Goal: Information Seeking & Learning: Learn about a topic

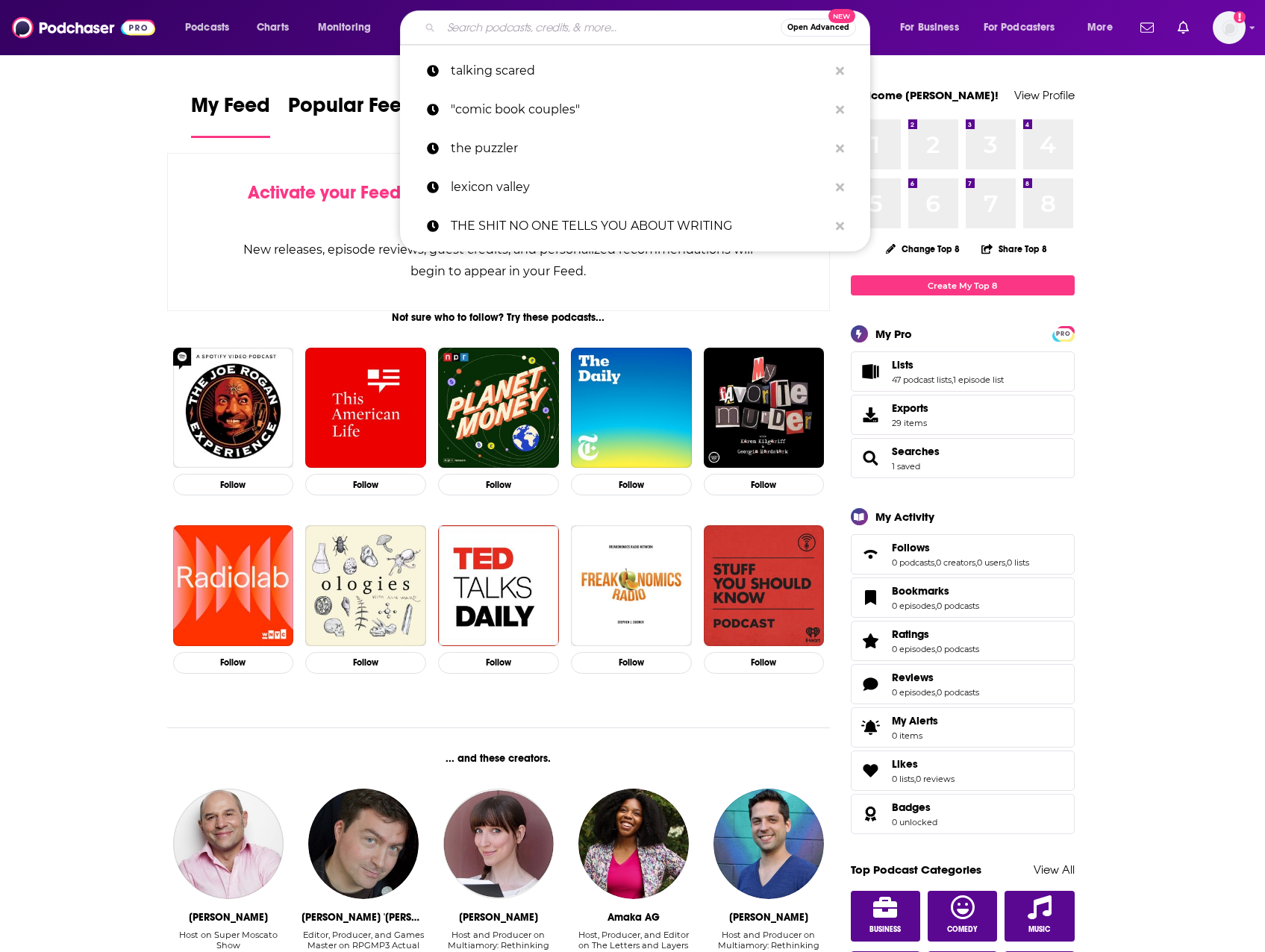
click at [641, 28] on input "Search podcasts, credits, & more..." at bounding box center [610, 28] width 339 height 24
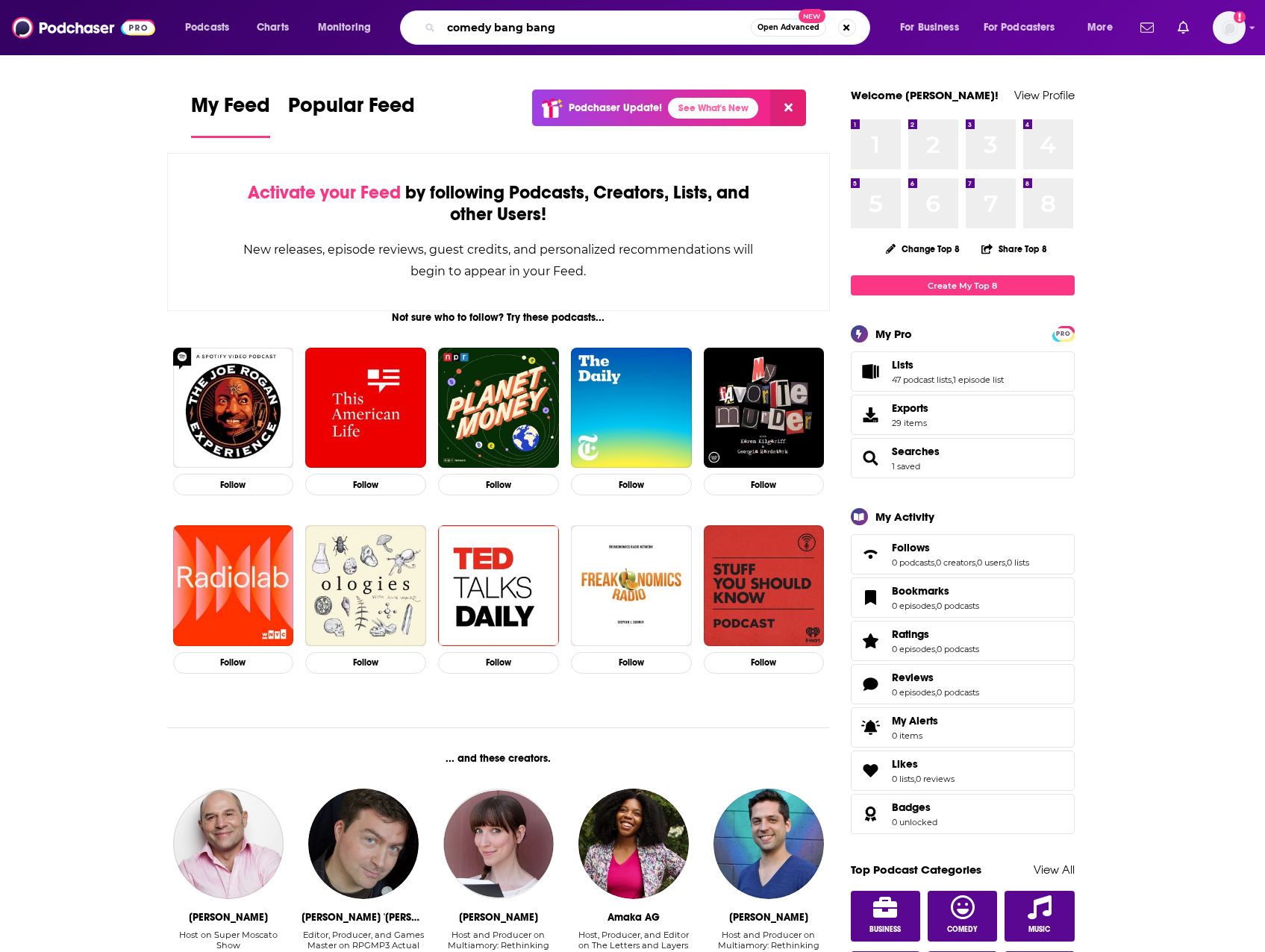
type input "comedy bang bang"
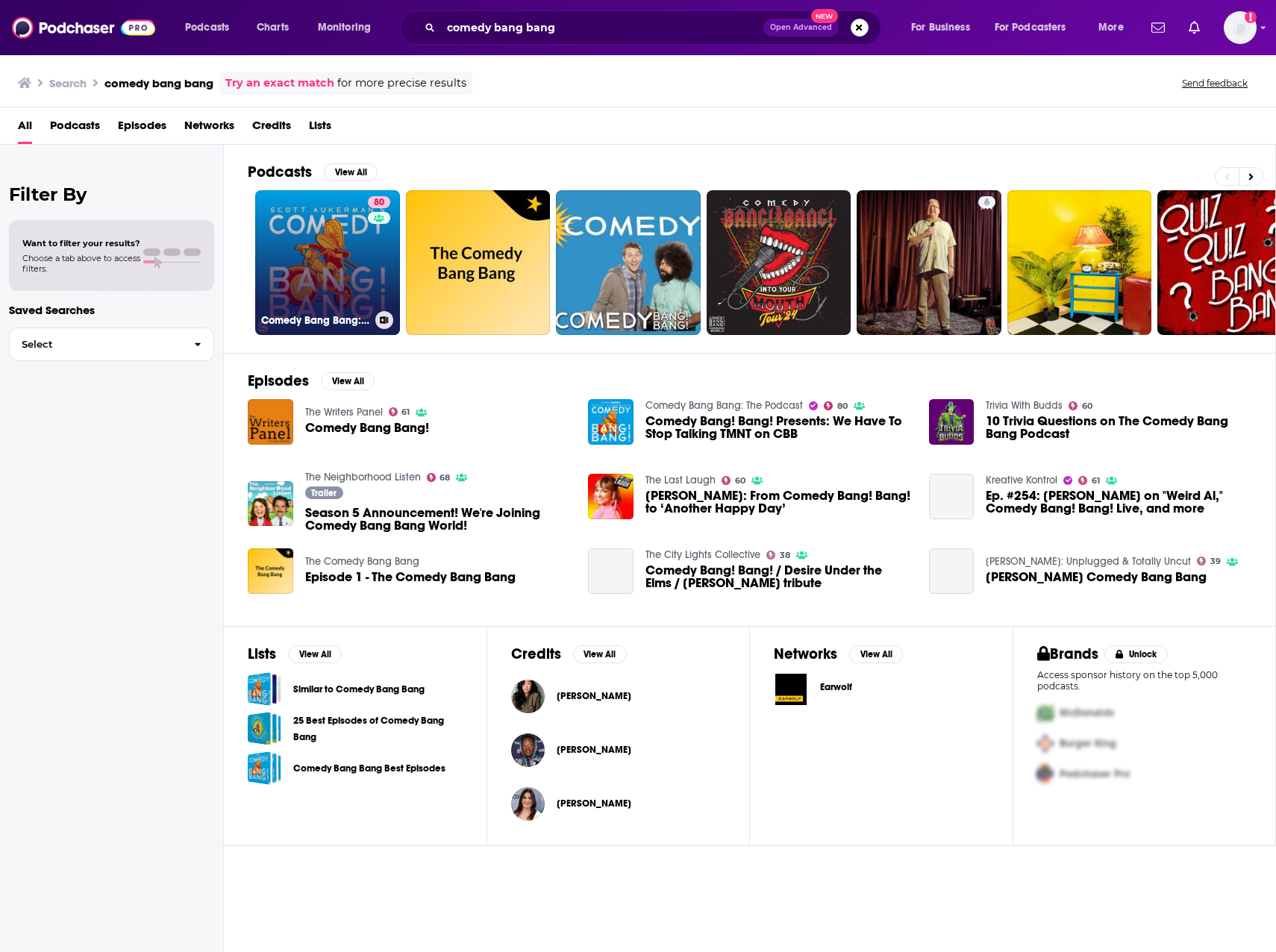
click at [338, 235] on link "80 Comedy Bang Bang: The Podcast" at bounding box center [328, 263] width 145 height 145
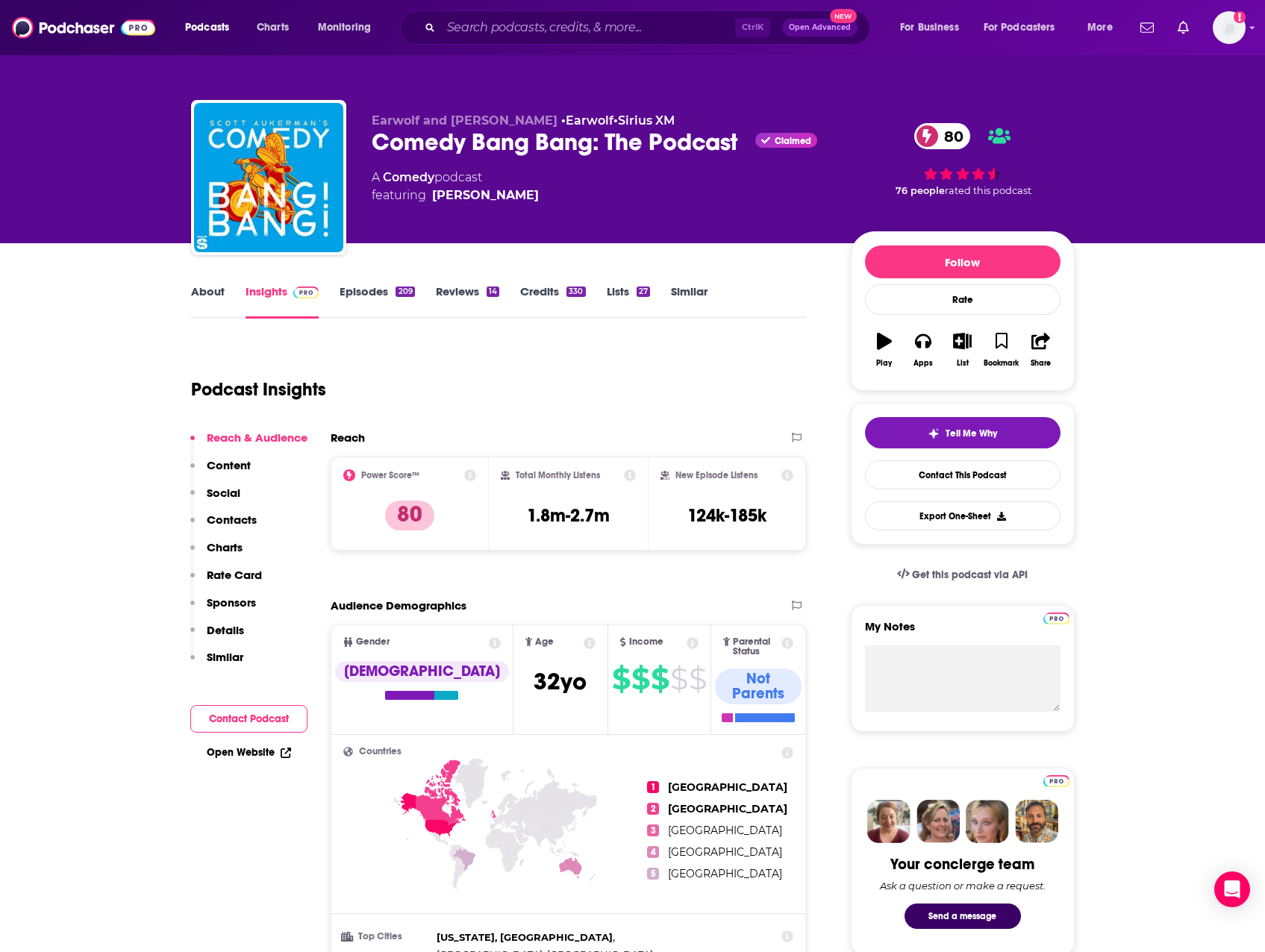
click at [378, 289] on link "Episodes 209" at bounding box center [377, 302] width 75 height 35
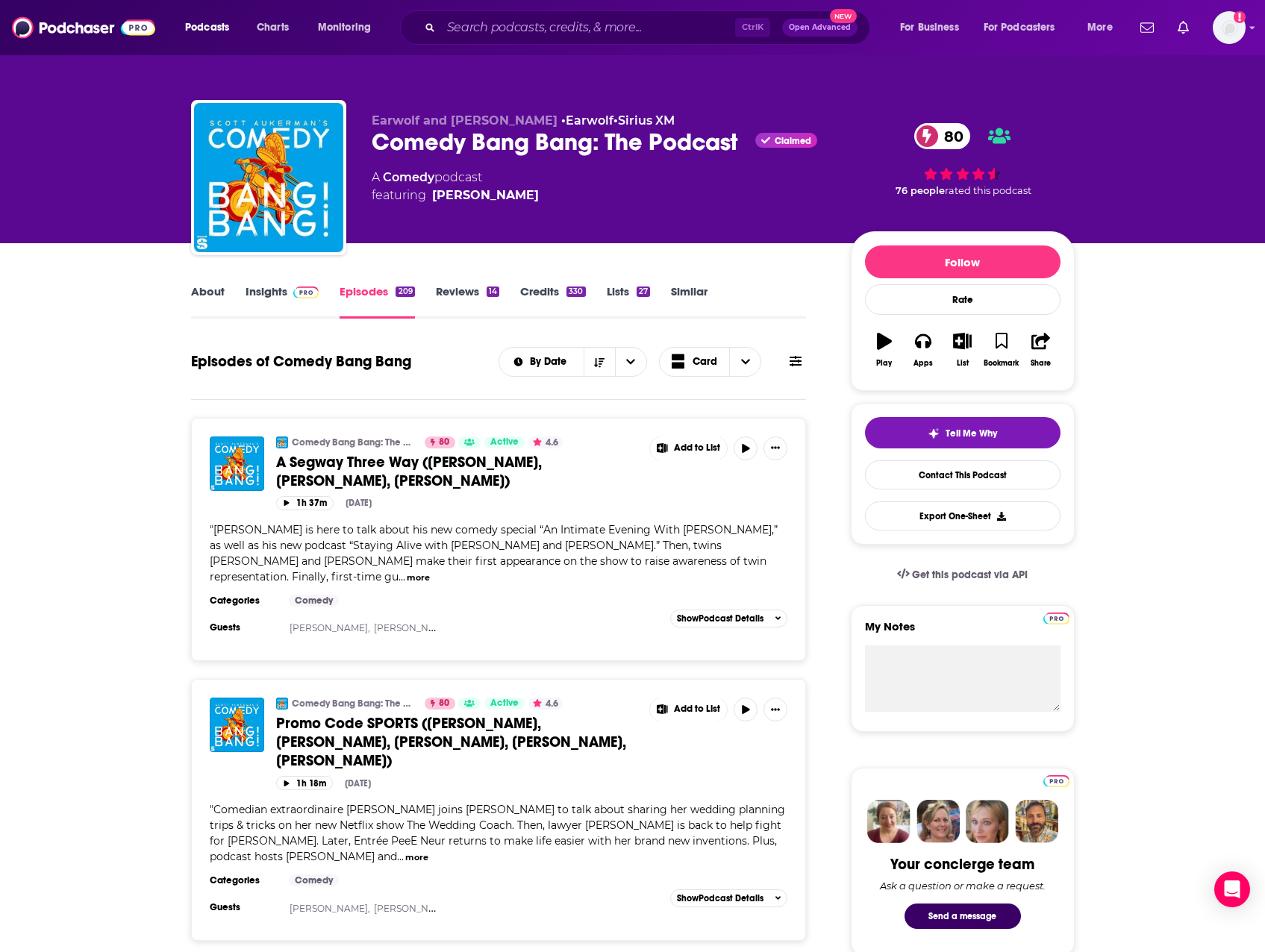
click at [213, 289] on link "About" at bounding box center [208, 302] width 34 height 35
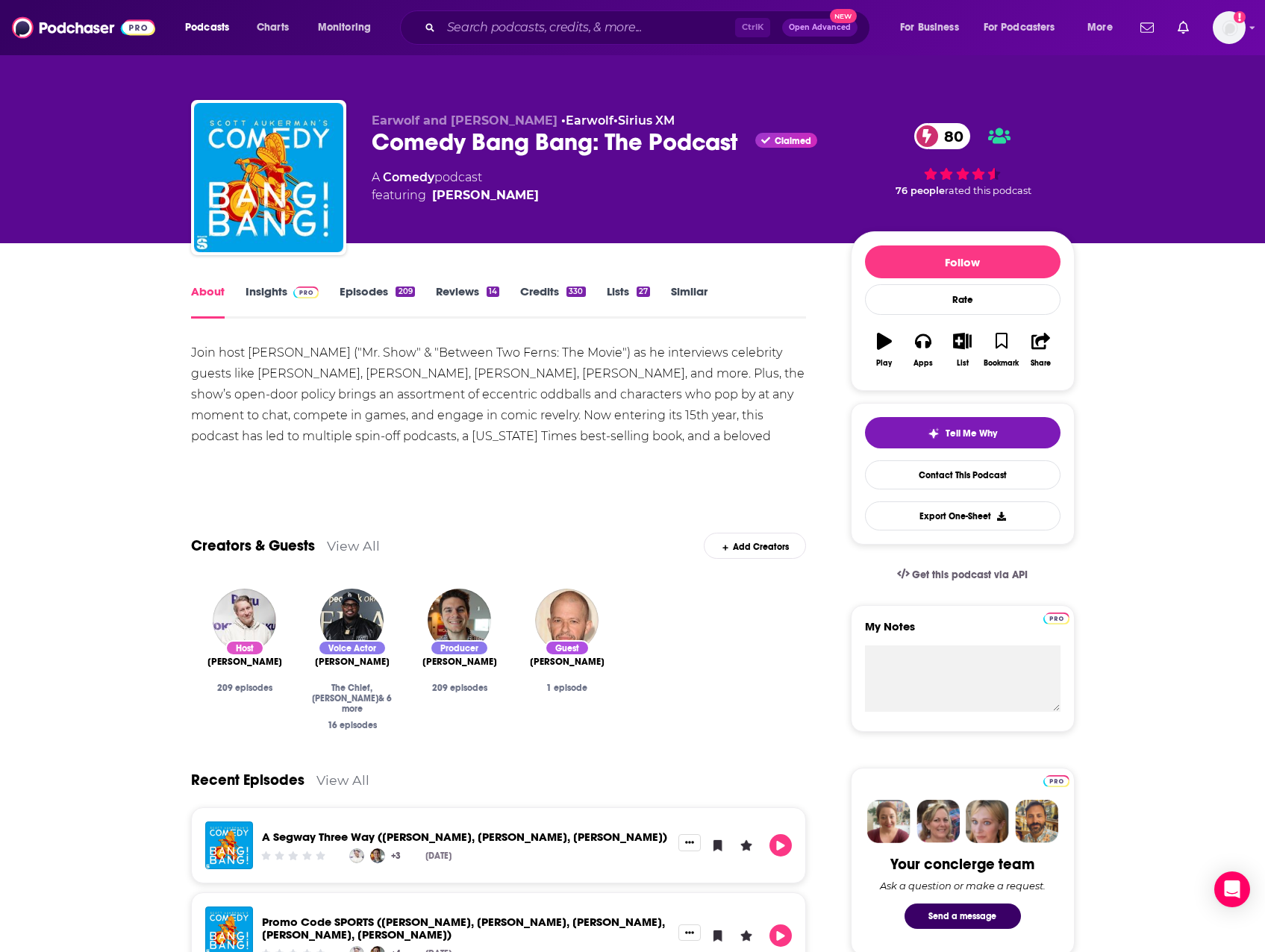
click at [369, 291] on link "Episodes 209" at bounding box center [377, 302] width 75 height 35
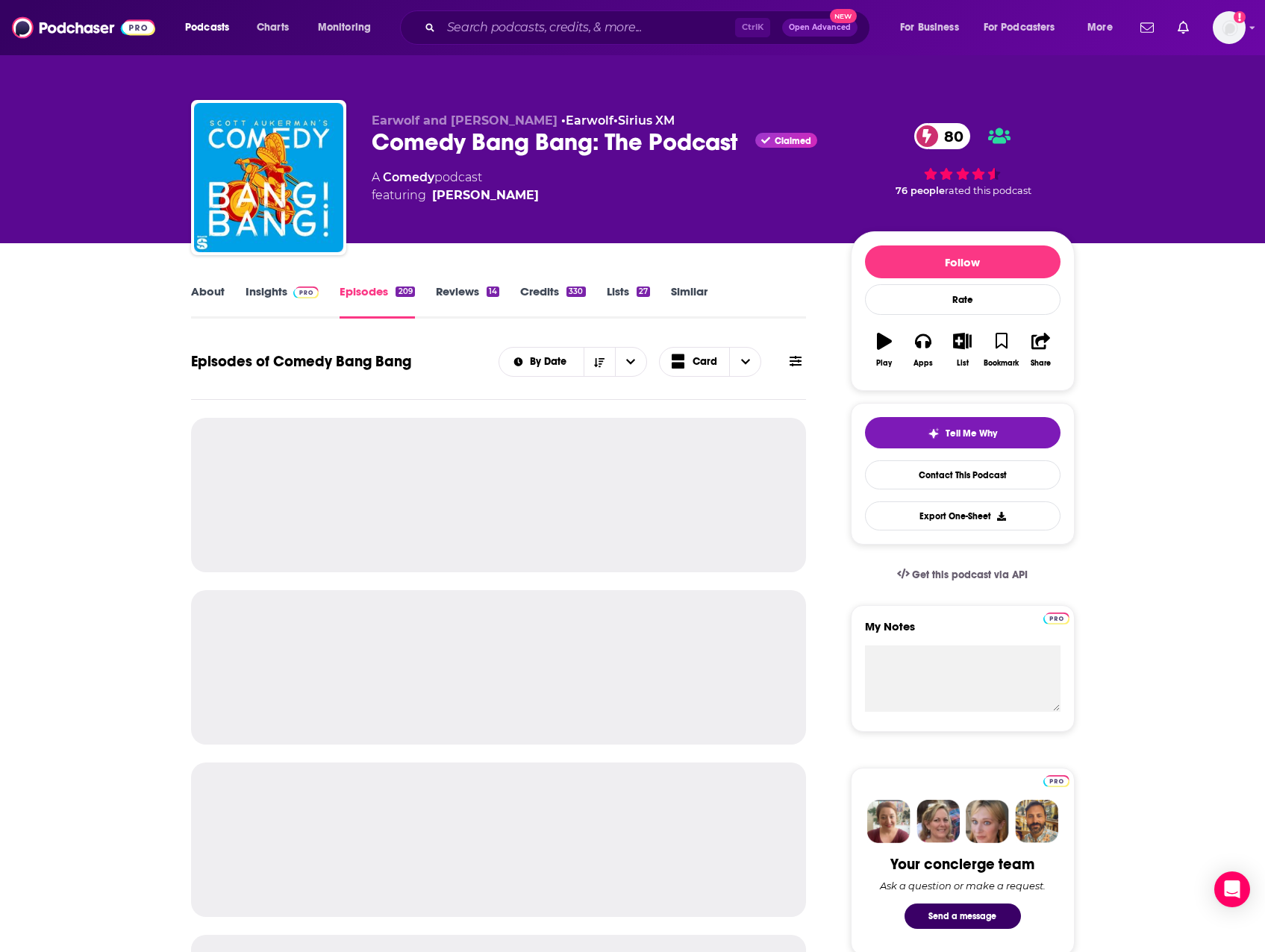
click at [262, 295] on link "Insights" at bounding box center [283, 302] width 74 height 35
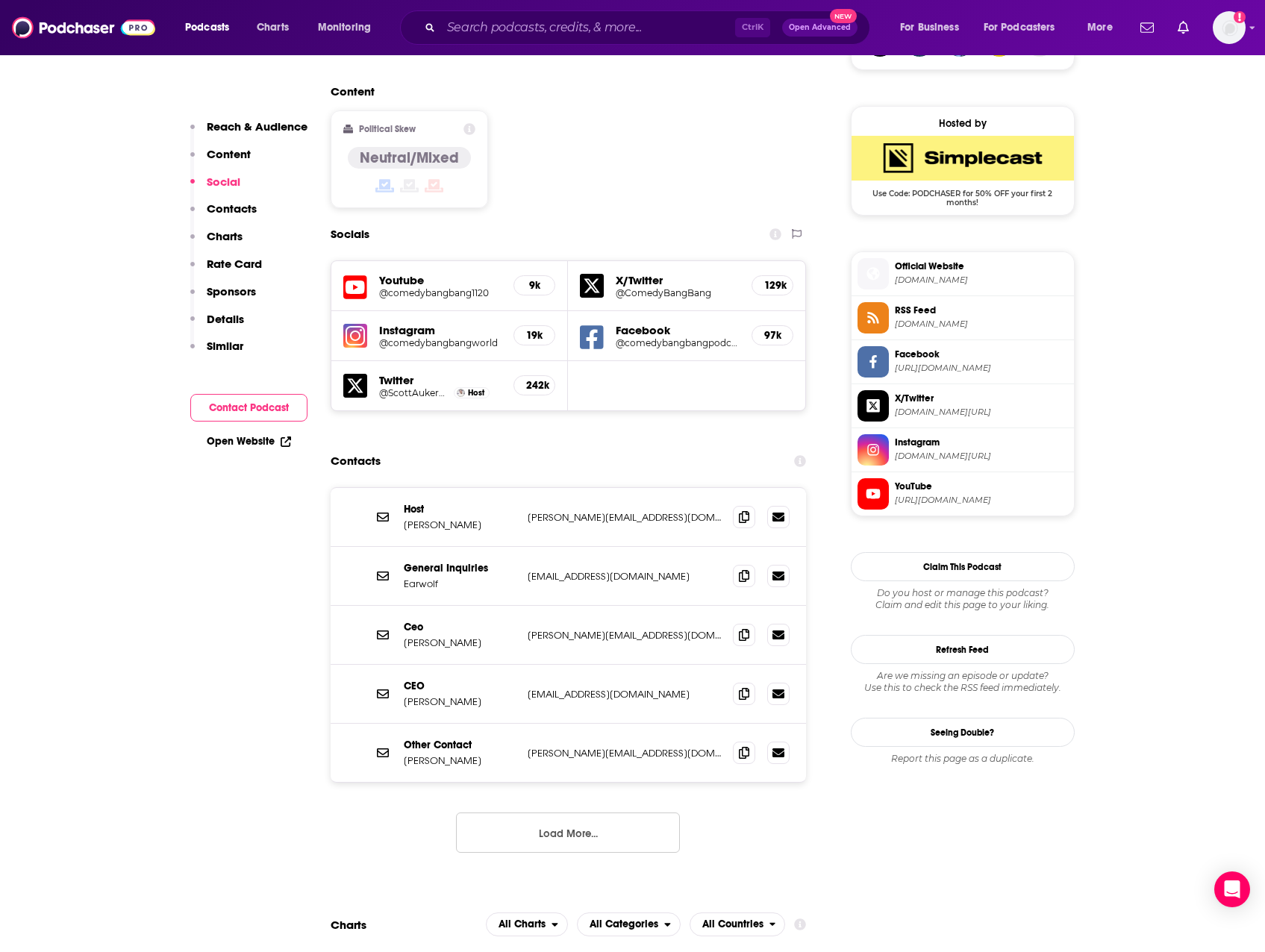
scroll to position [1194, 0]
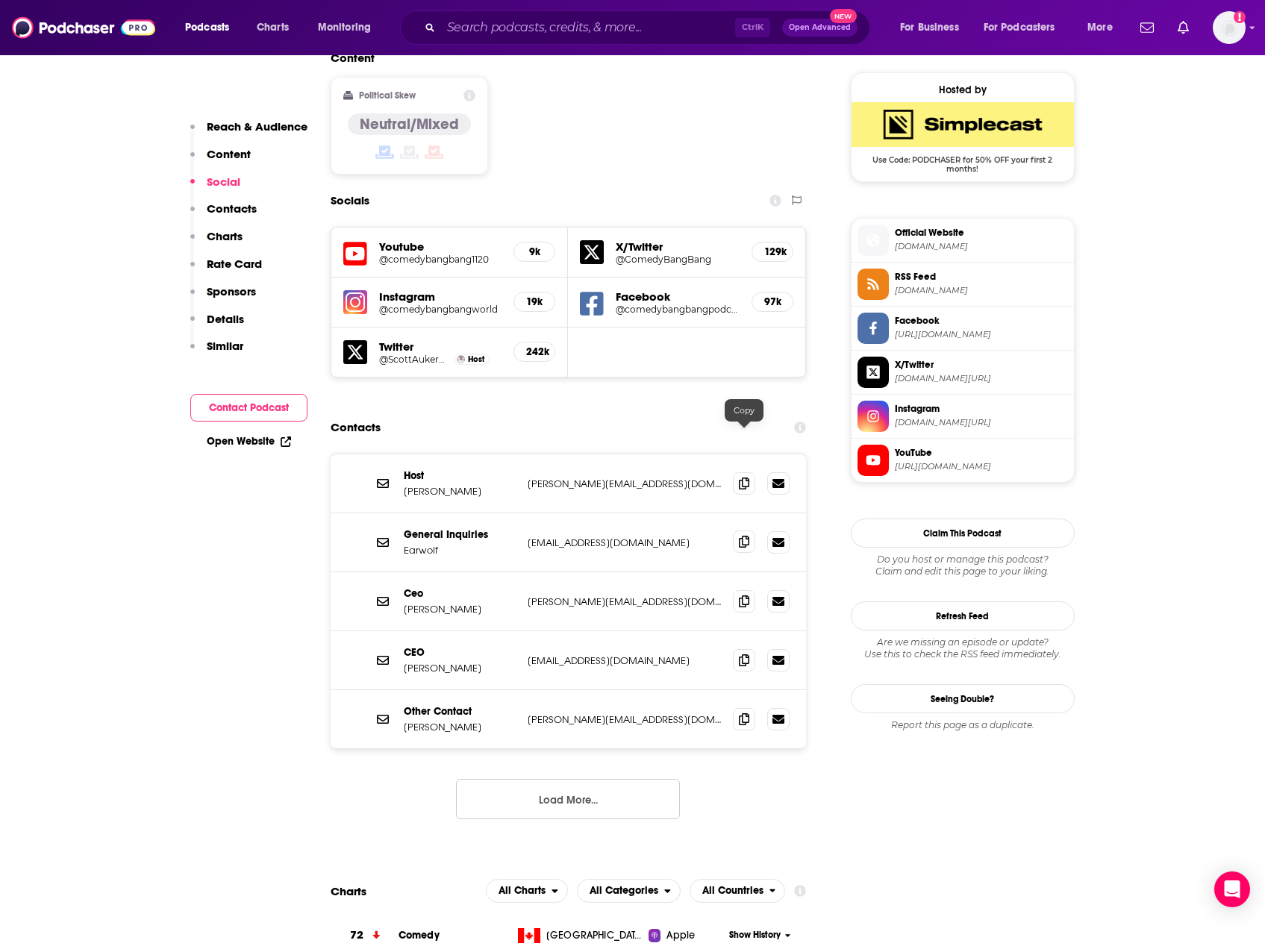
click at [744, 535] on icon at bounding box center [744, 541] width 10 height 12
click at [738, 472] on span at bounding box center [744, 483] width 22 height 22
click at [742, 531] on span at bounding box center [744, 542] width 22 height 22
click at [655, 27] on input "Search podcasts, credits, & more..." at bounding box center [588, 28] width 294 height 24
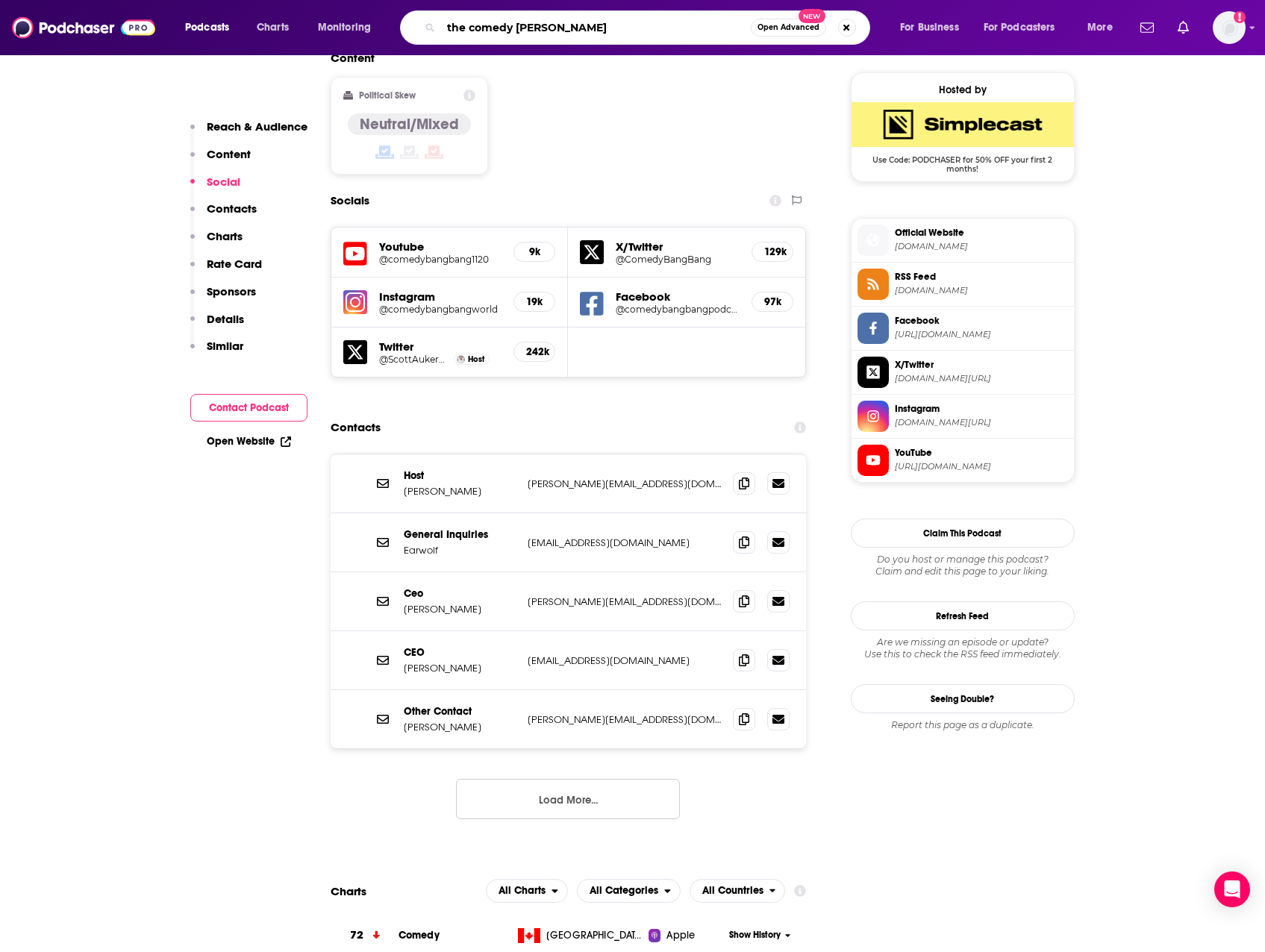
type input "the comedy cellar"
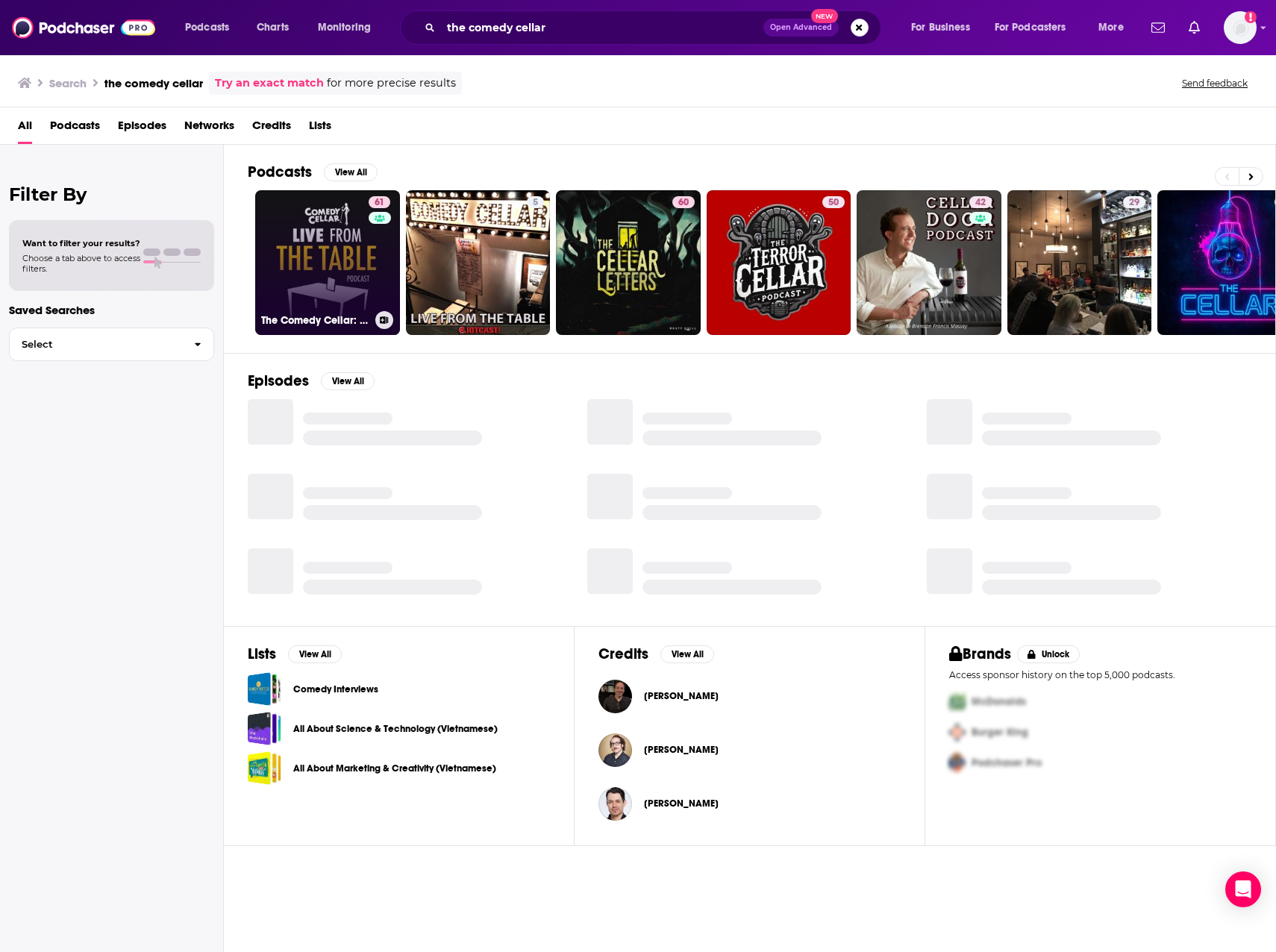
click at [321, 274] on link "61 The Comedy Cellar: Live from the Table" at bounding box center [328, 263] width 145 height 145
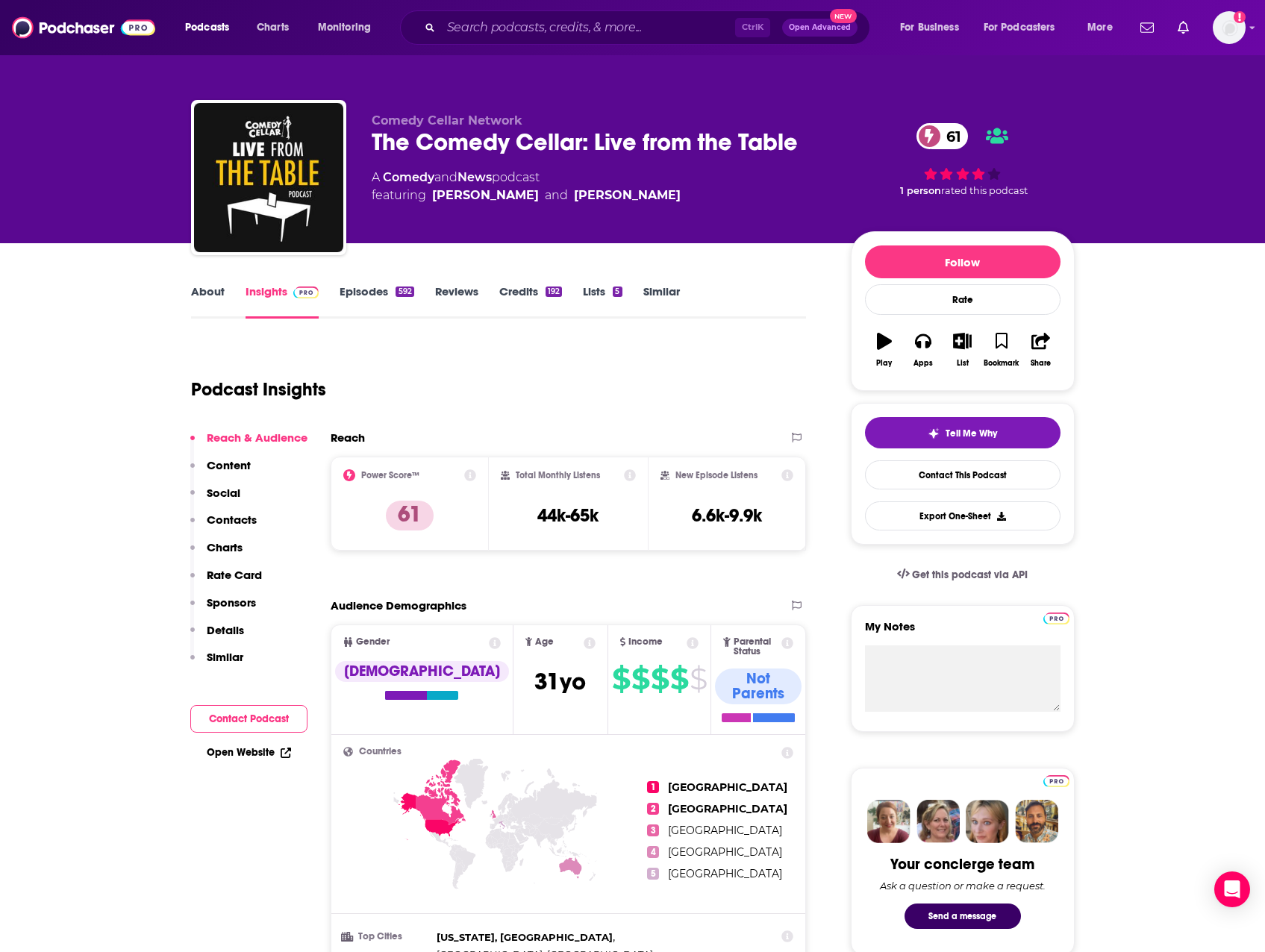
click at [216, 292] on link "About" at bounding box center [208, 302] width 34 height 35
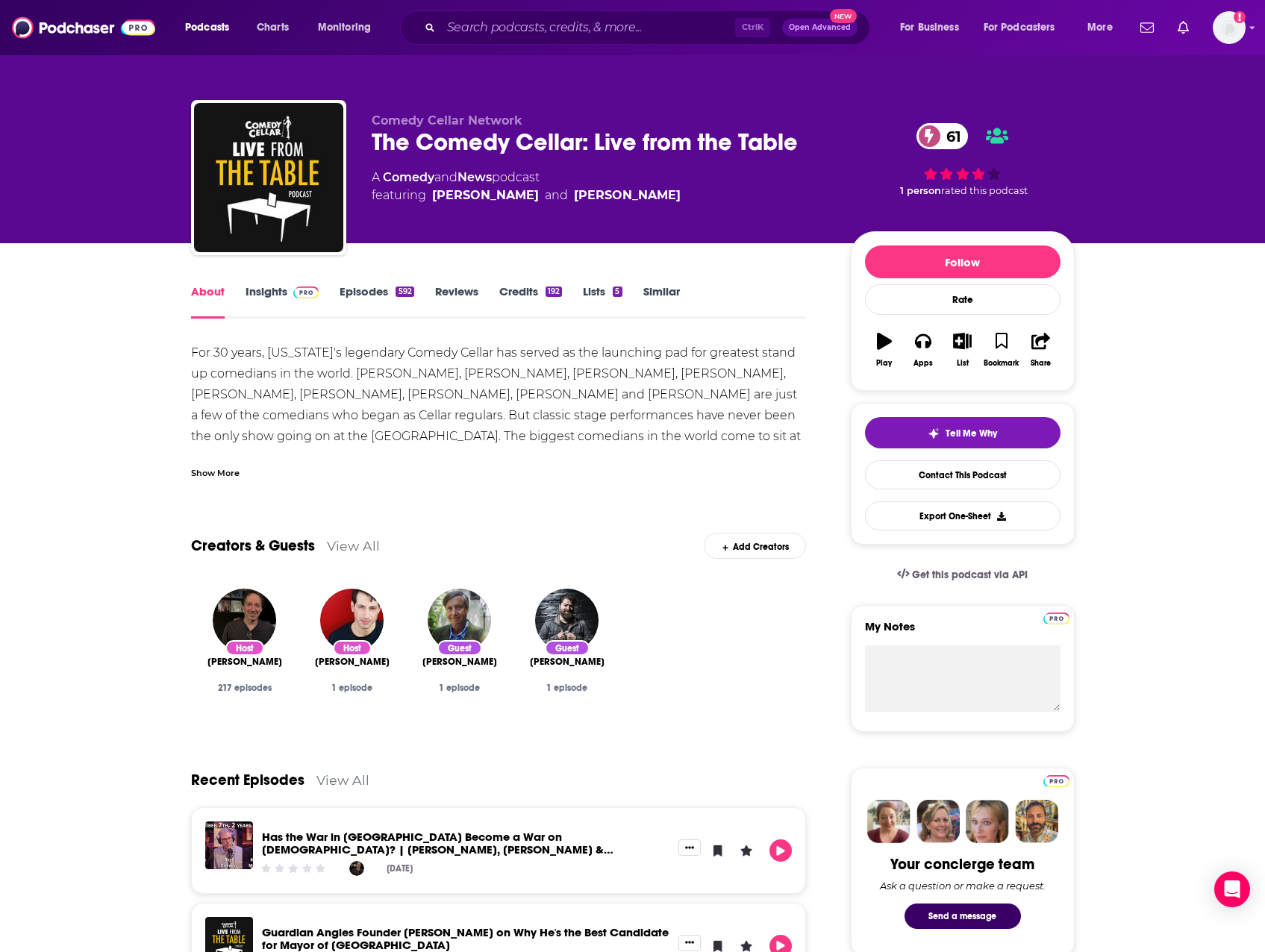
click at [210, 468] on div "Show More" at bounding box center [216, 472] width 49 height 14
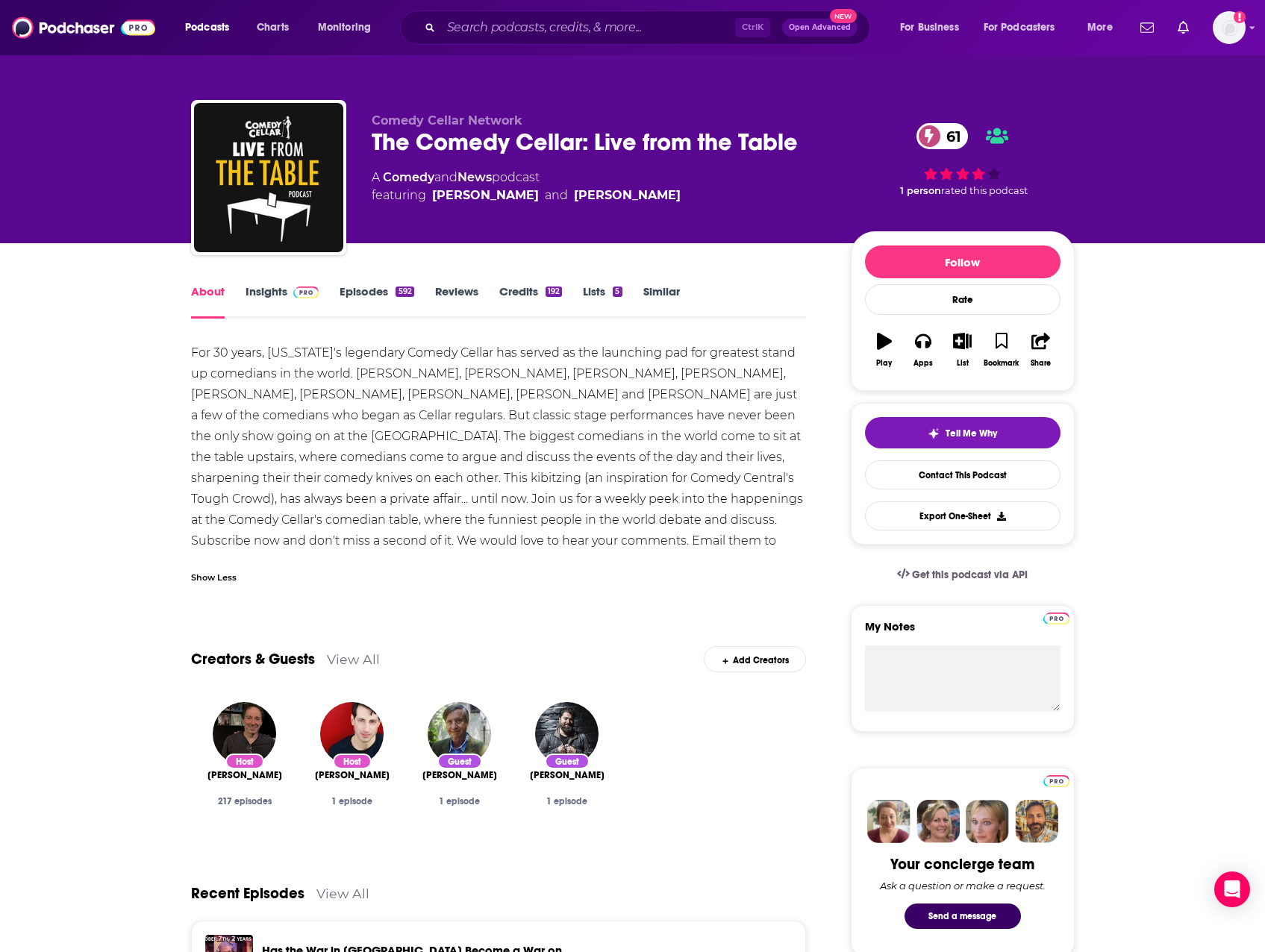
click at [375, 291] on link "Episodes 592" at bounding box center [377, 302] width 74 height 35
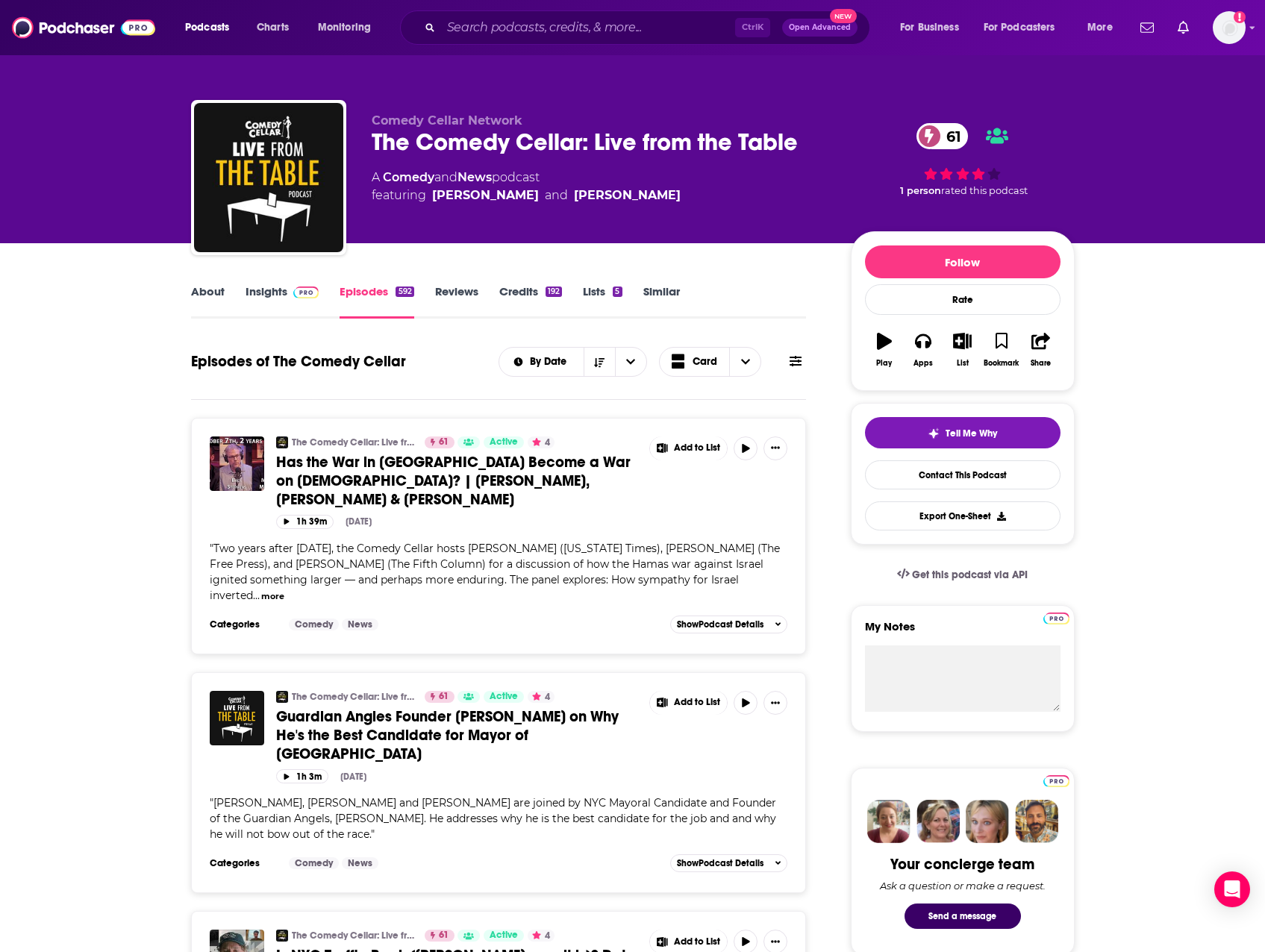
click at [277, 294] on link "Insights" at bounding box center [283, 302] width 74 height 35
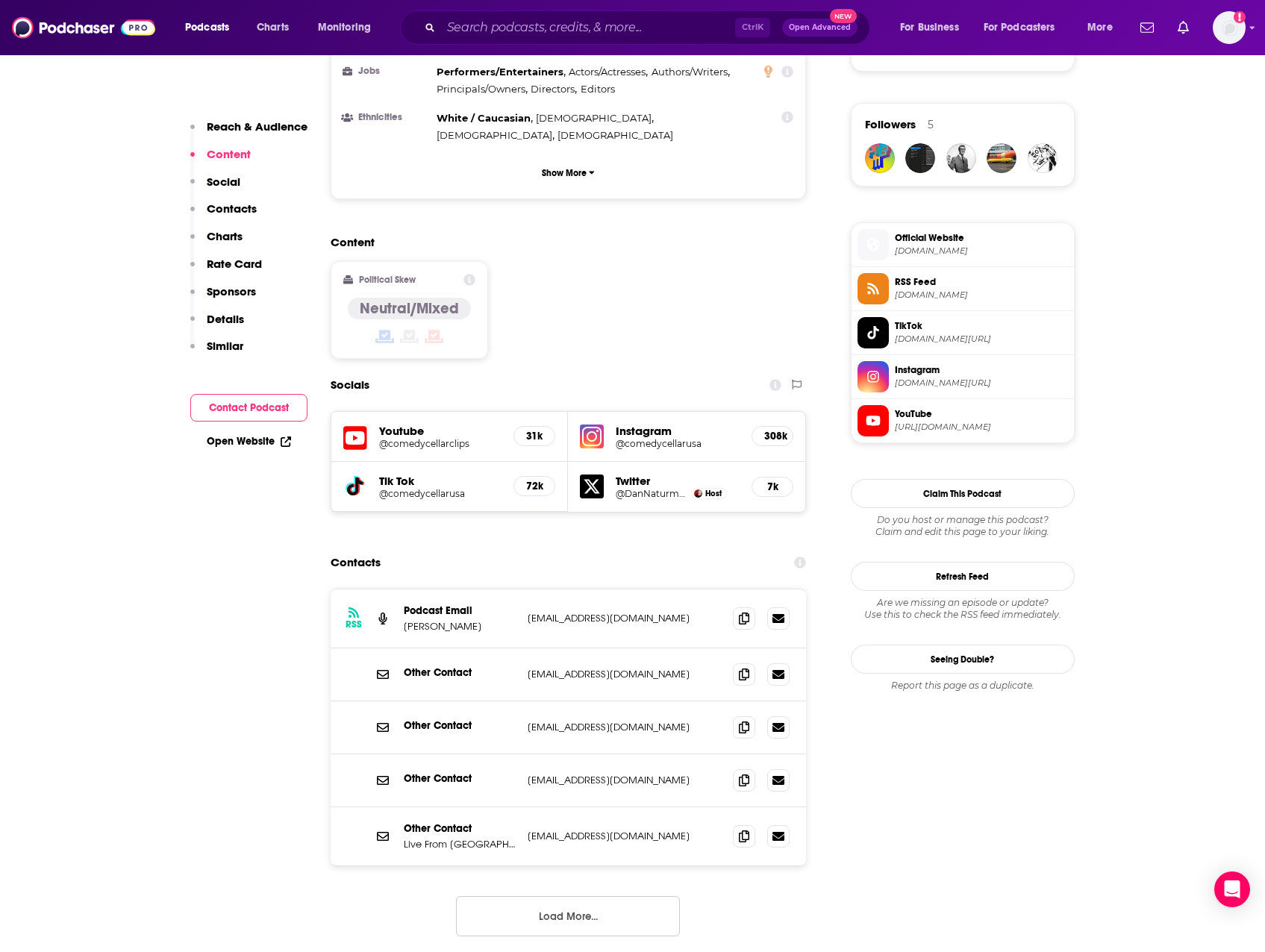
scroll to position [1045, 0]
click at [739, 611] on icon at bounding box center [744, 617] width 10 height 12
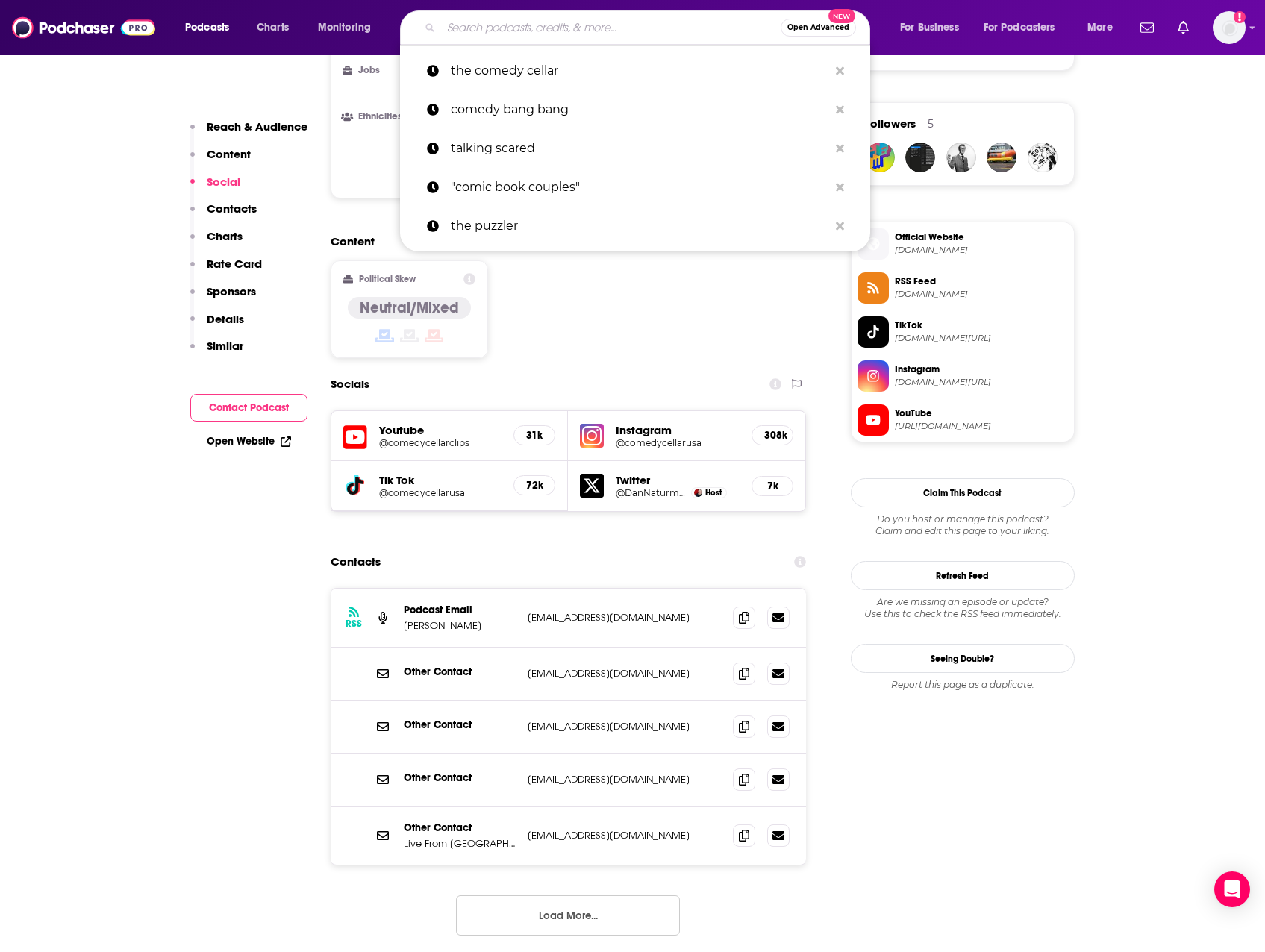
click at [675, 35] on input "Search podcasts, credits, & more..." at bounding box center [610, 28] width 339 height 24
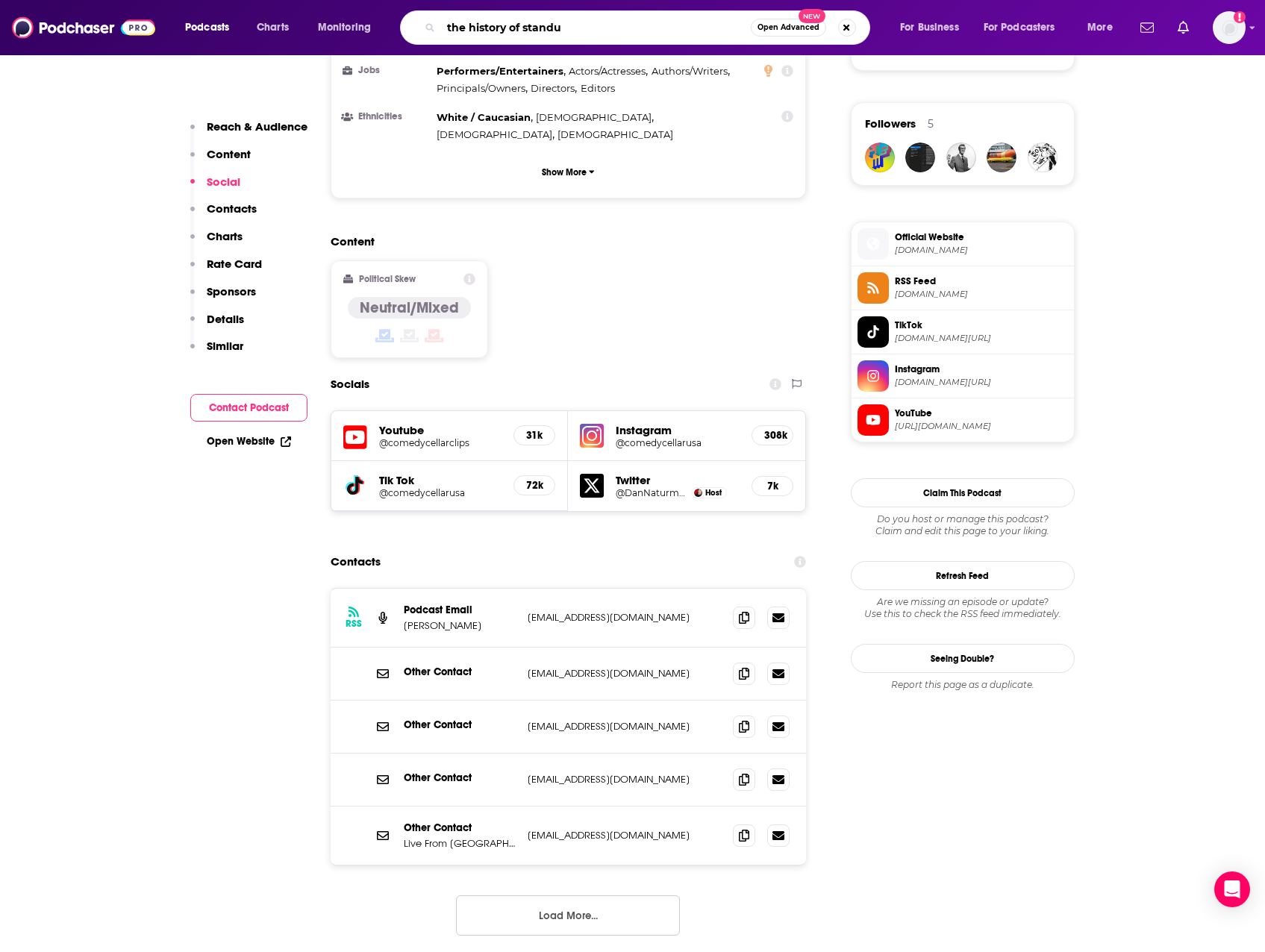
type input "the history of standup"
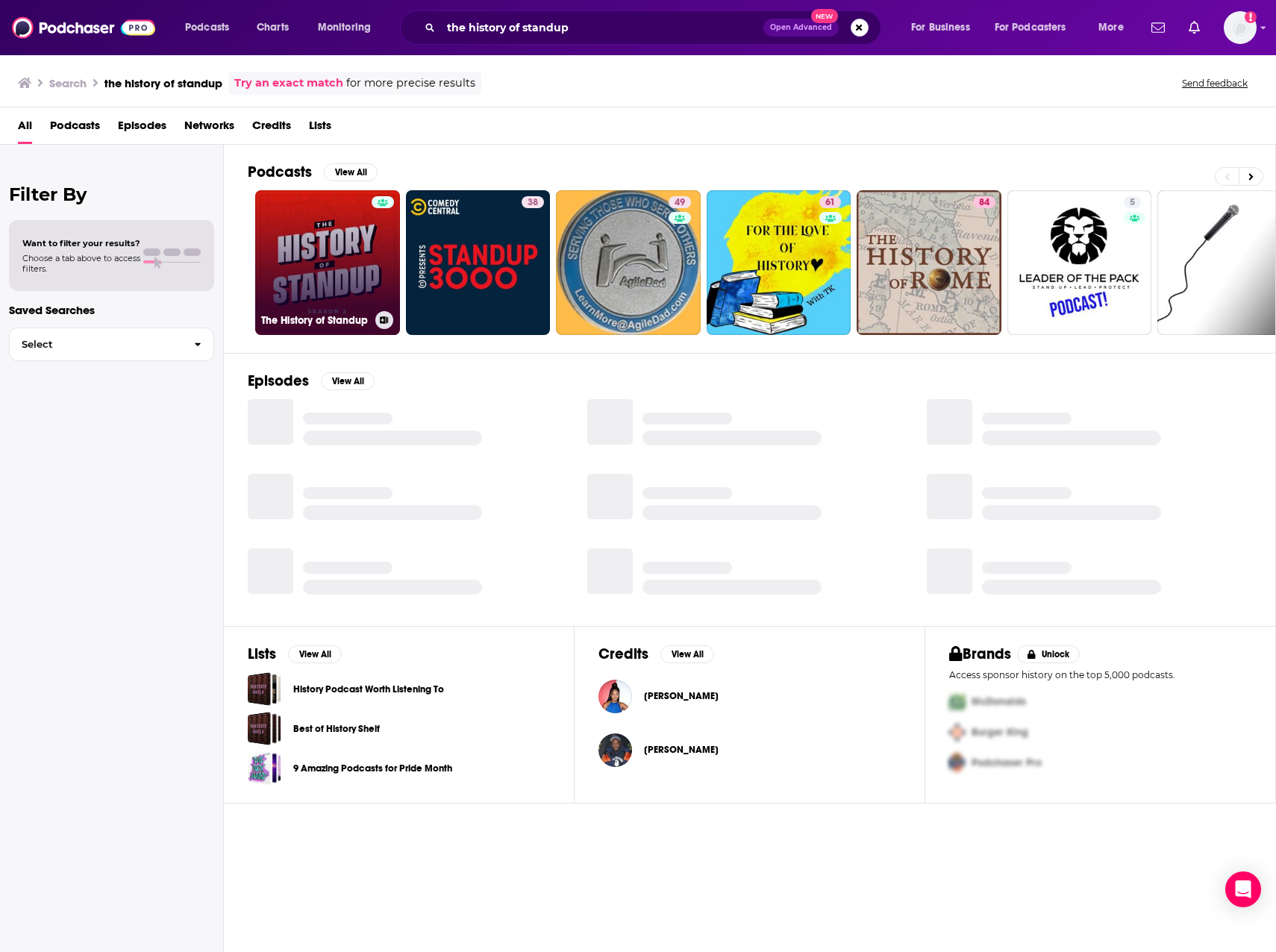
click at [329, 242] on link "The History of Standup" at bounding box center [328, 263] width 145 height 145
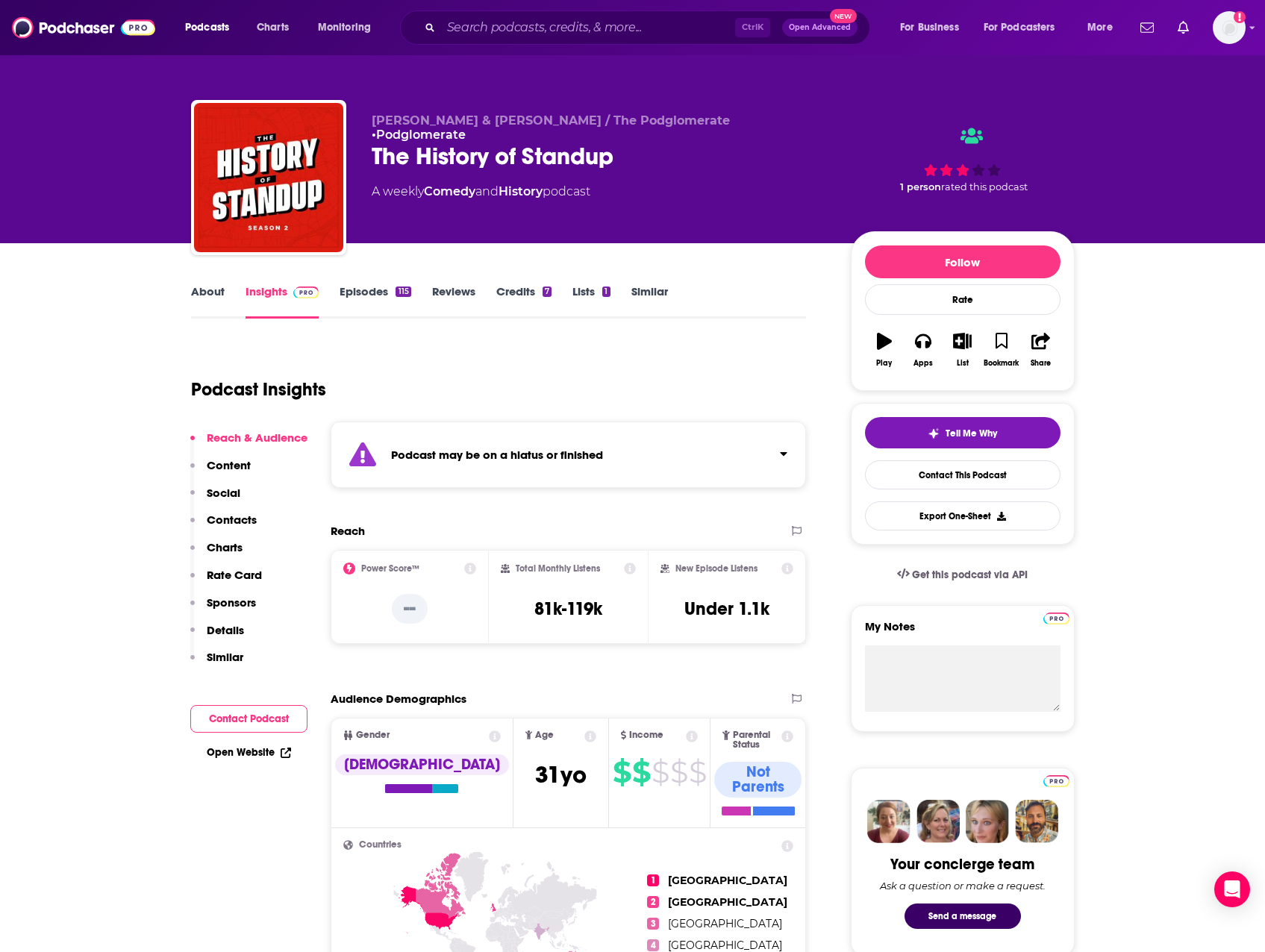
click at [365, 289] on link "Episodes 115" at bounding box center [375, 302] width 71 height 35
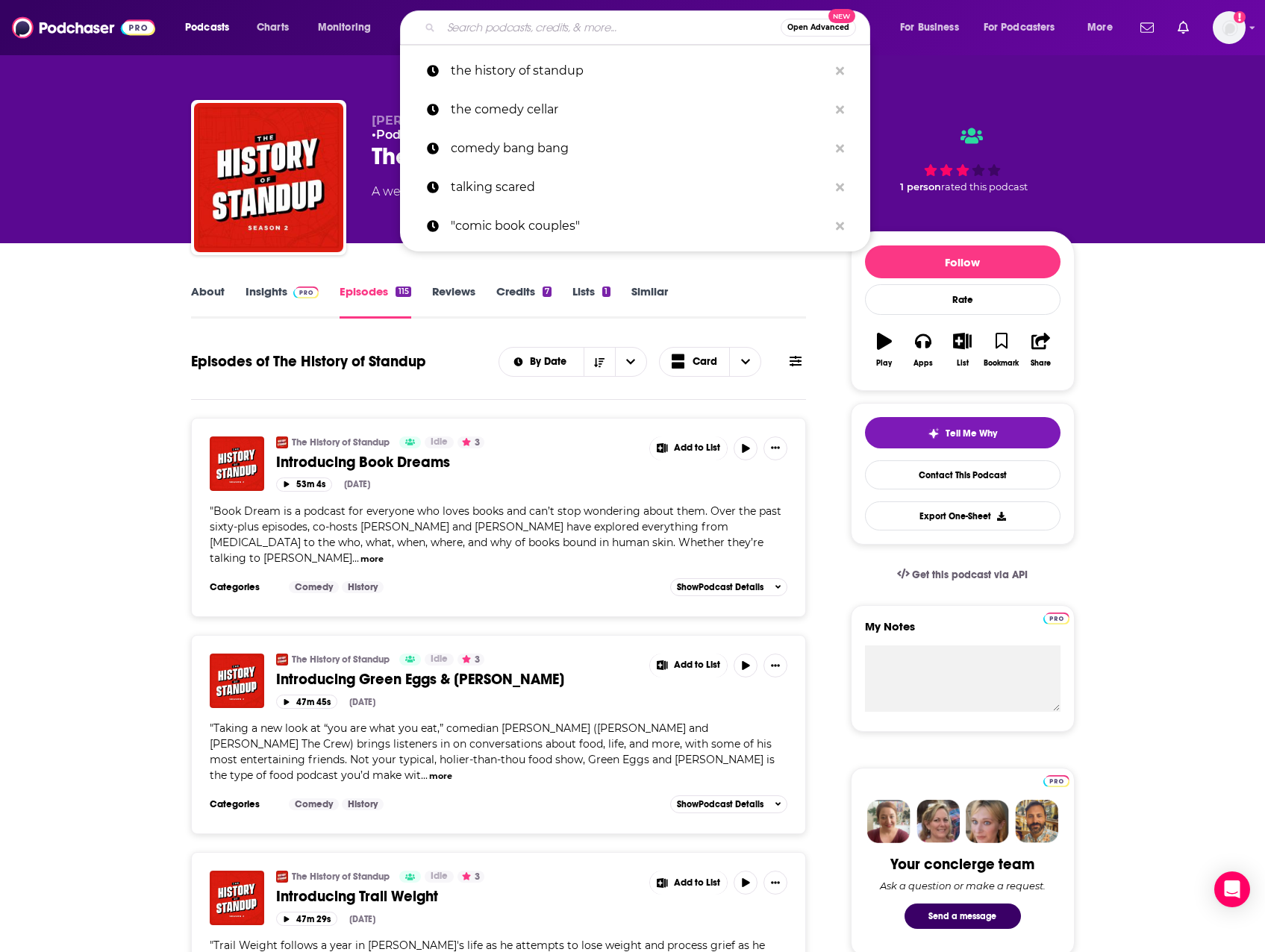
click at [620, 23] on input "Search podcasts, credits, & more..." at bounding box center [610, 28] width 339 height 24
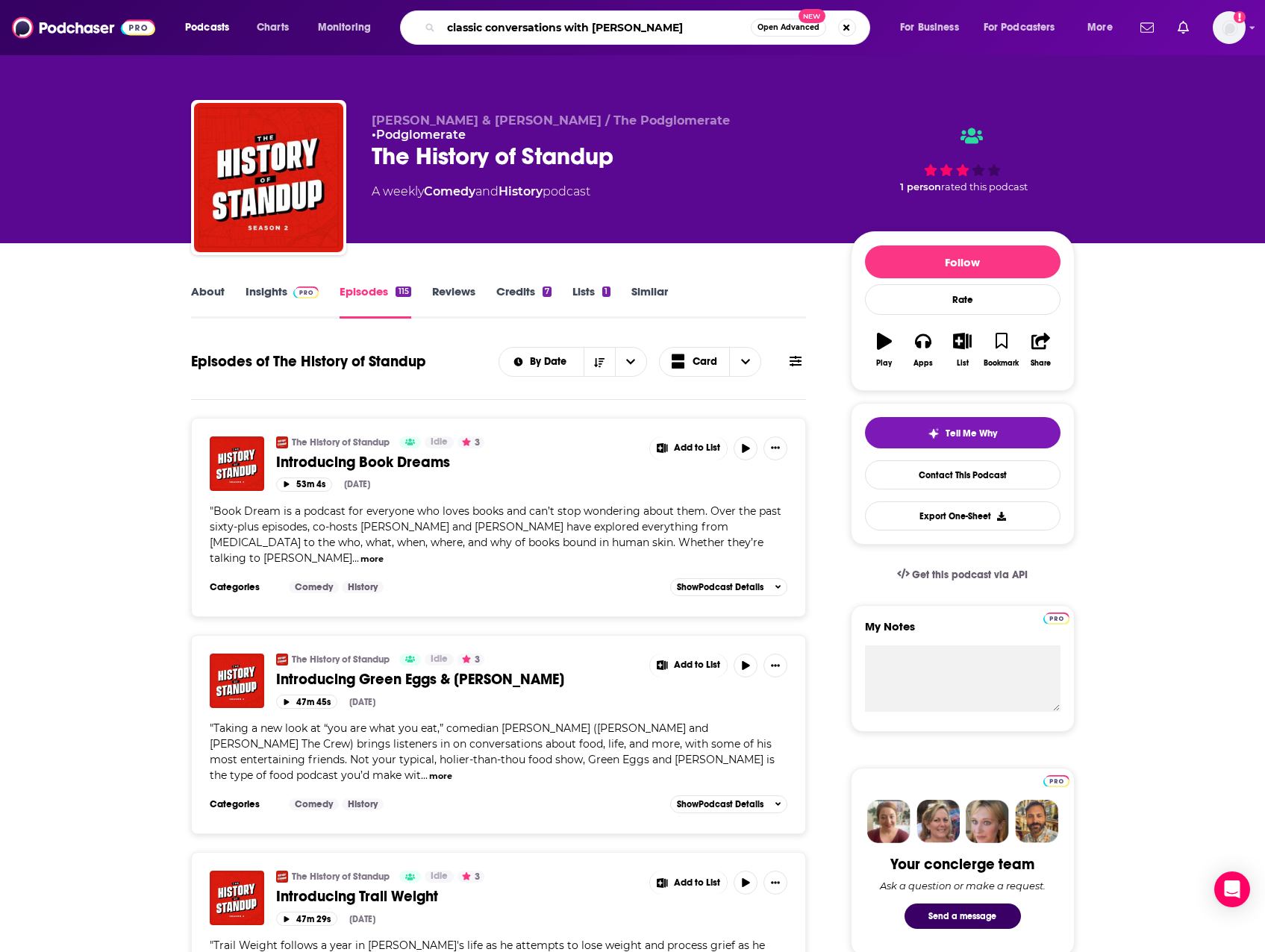
type input "classic conversations with [PERSON_NAME]"
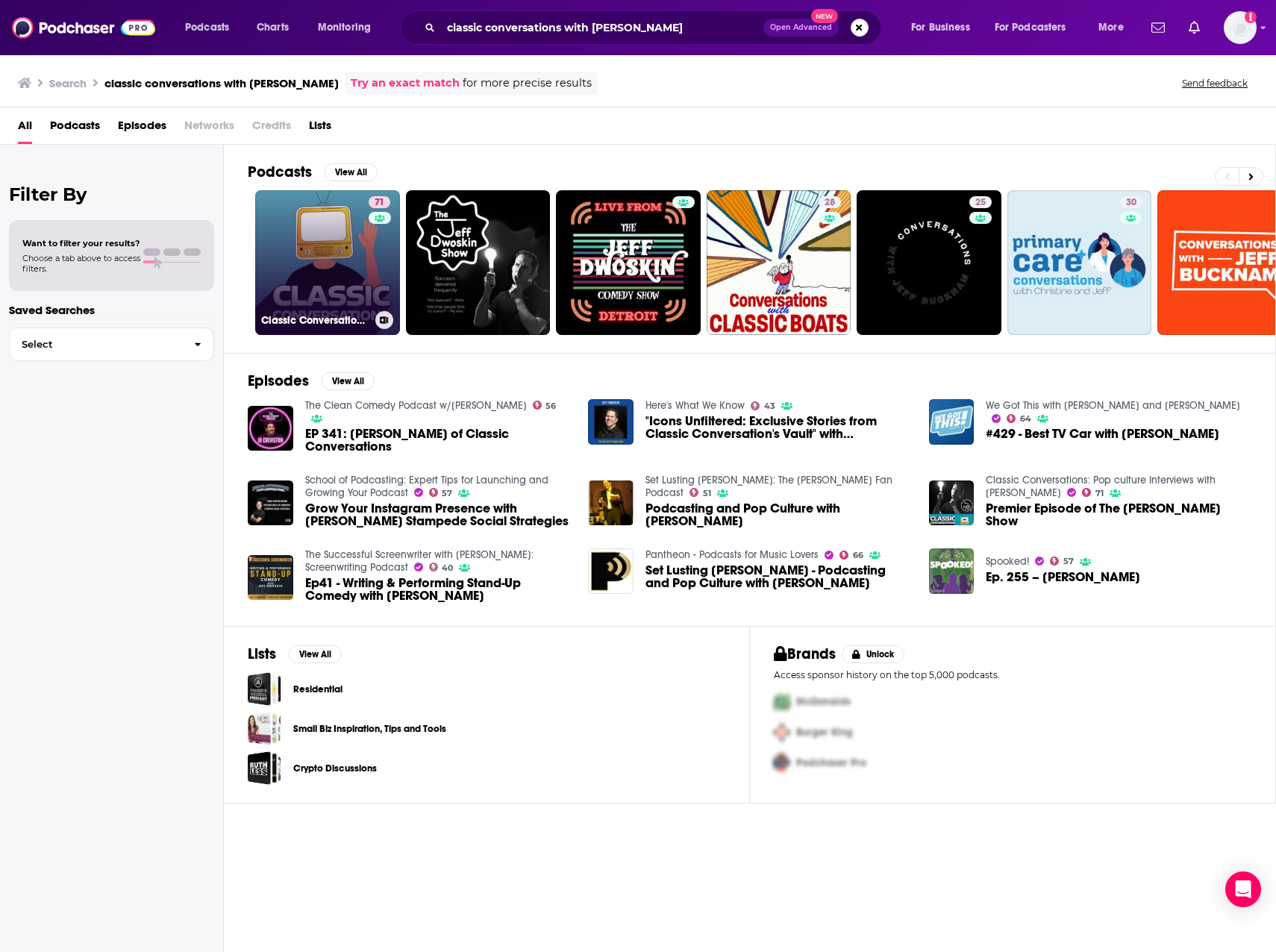
click at [354, 240] on link "71 Classic Conversations: Pop culture Interviews with [PERSON_NAME]" at bounding box center [328, 263] width 145 height 145
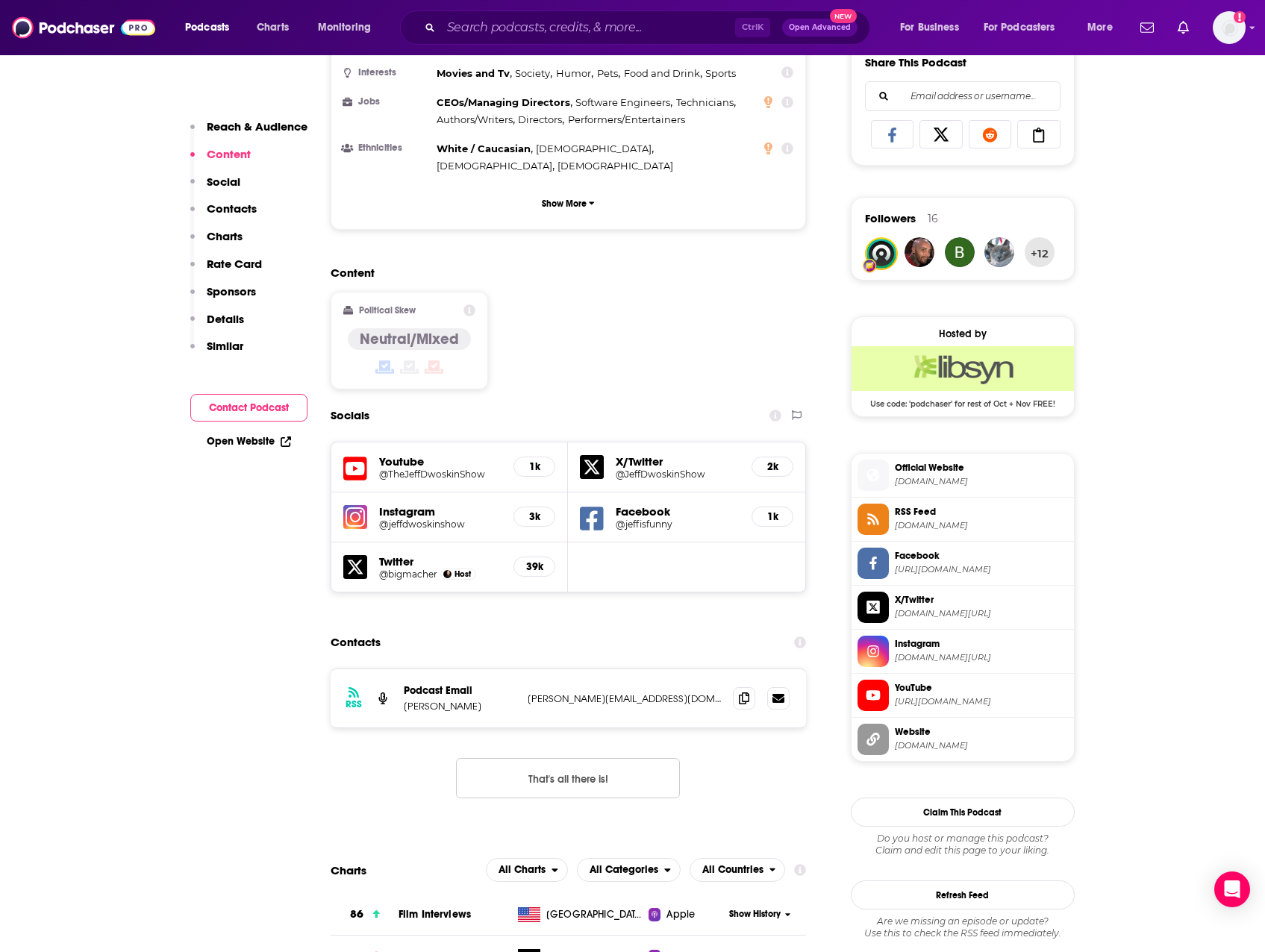
scroll to position [970, 0]
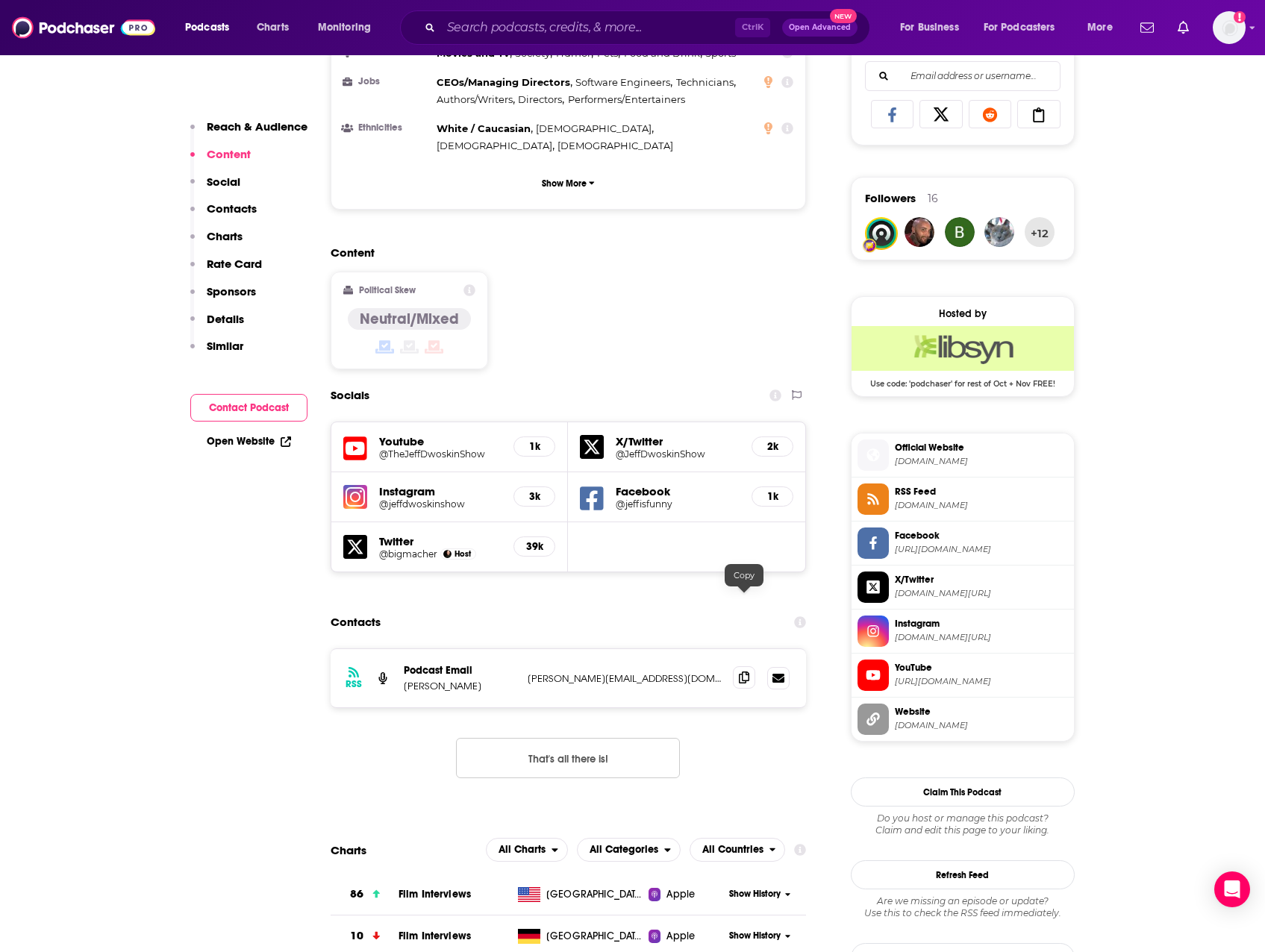
click at [750, 666] on span at bounding box center [744, 677] width 22 height 22
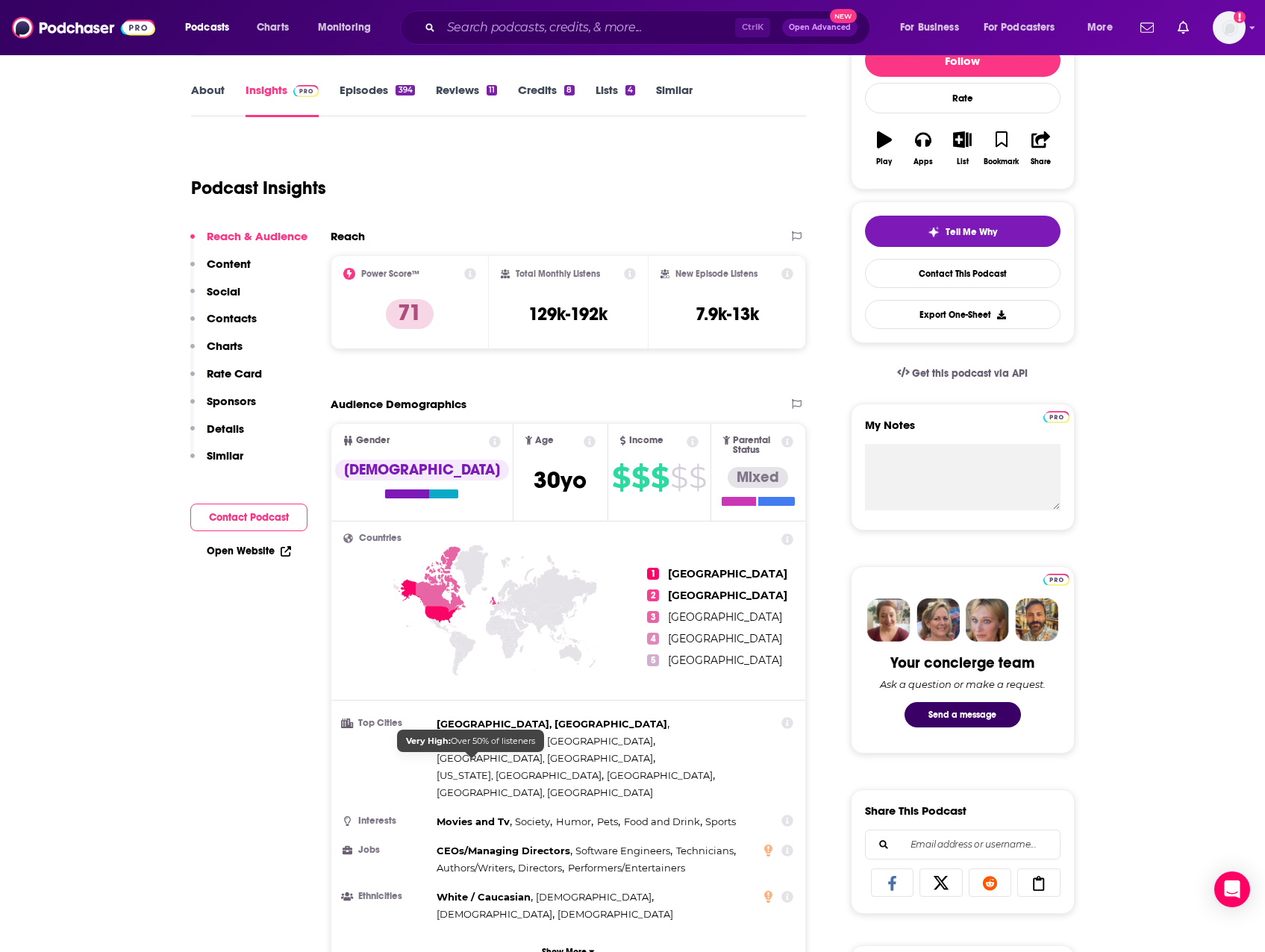
scroll to position [0, 0]
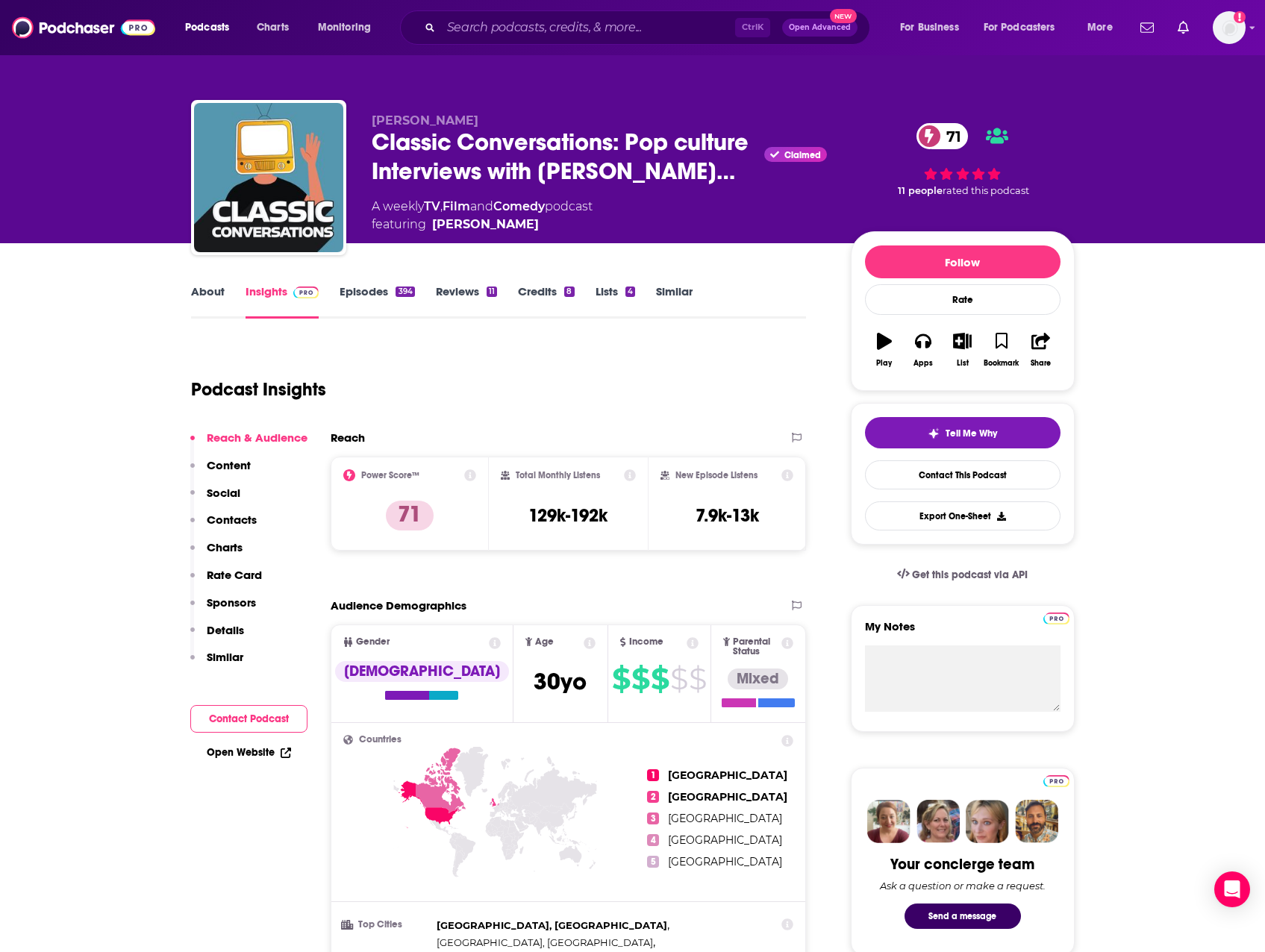
click at [202, 291] on link "About" at bounding box center [208, 302] width 34 height 35
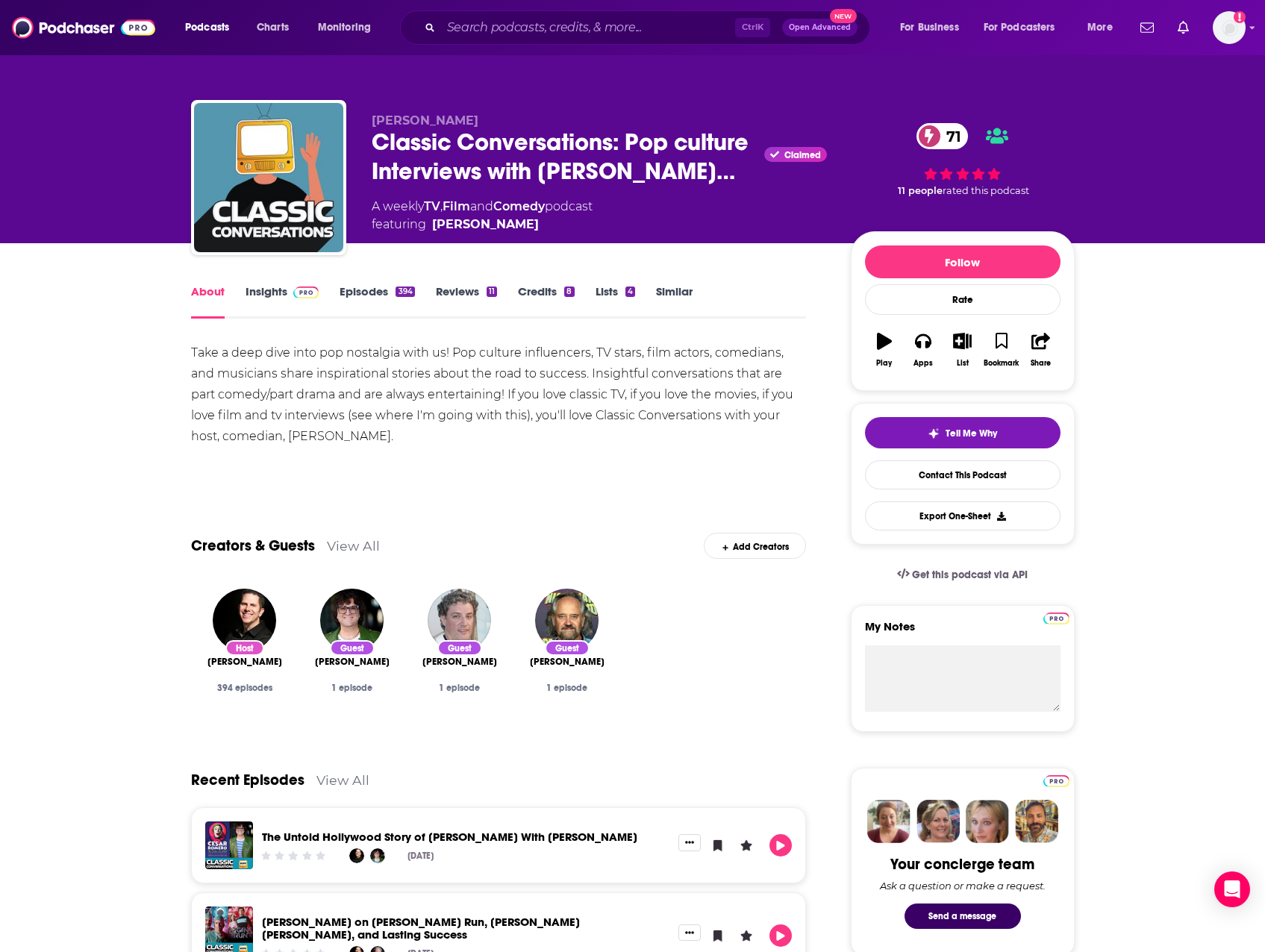
click at [382, 288] on link "Episodes 394" at bounding box center [377, 302] width 75 height 35
